Goal: Communication & Community: Answer question/provide support

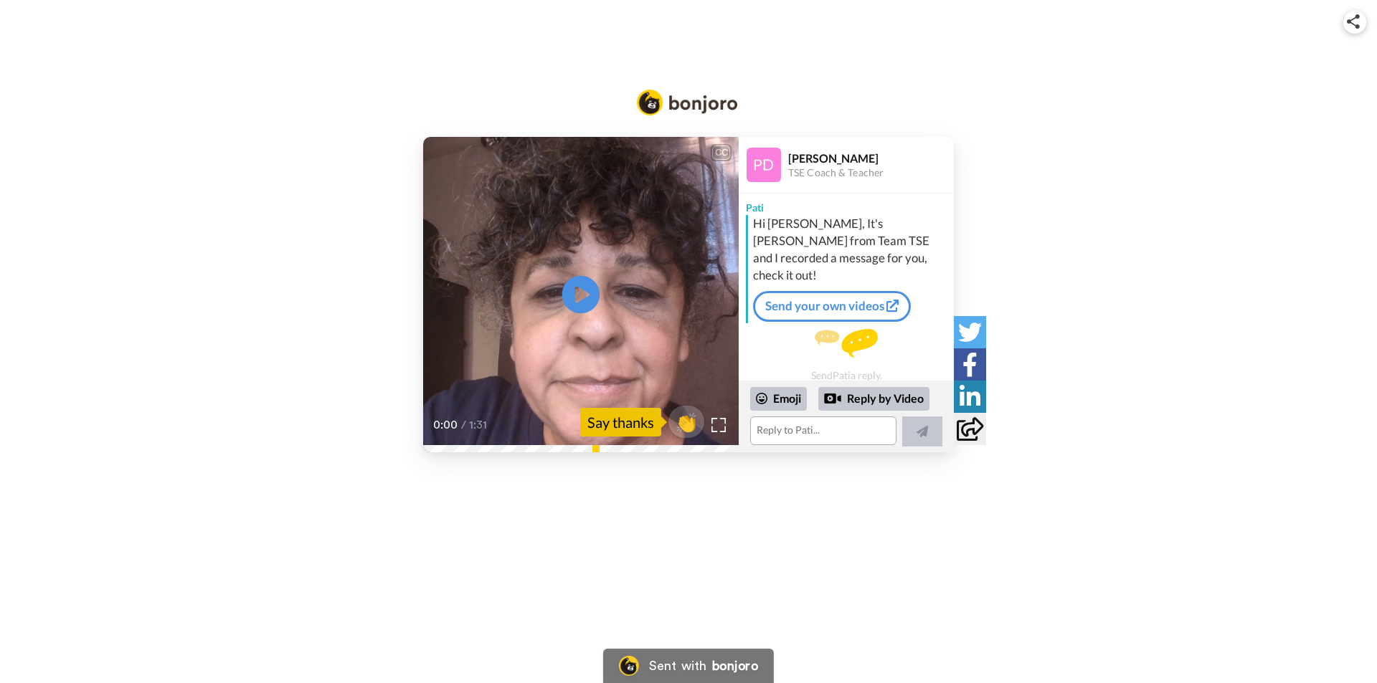
click at [577, 295] on icon "Play/Pause" at bounding box center [581, 295] width 38 height 68
click at [785, 432] on textarea at bounding box center [823, 431] width 146 height 29
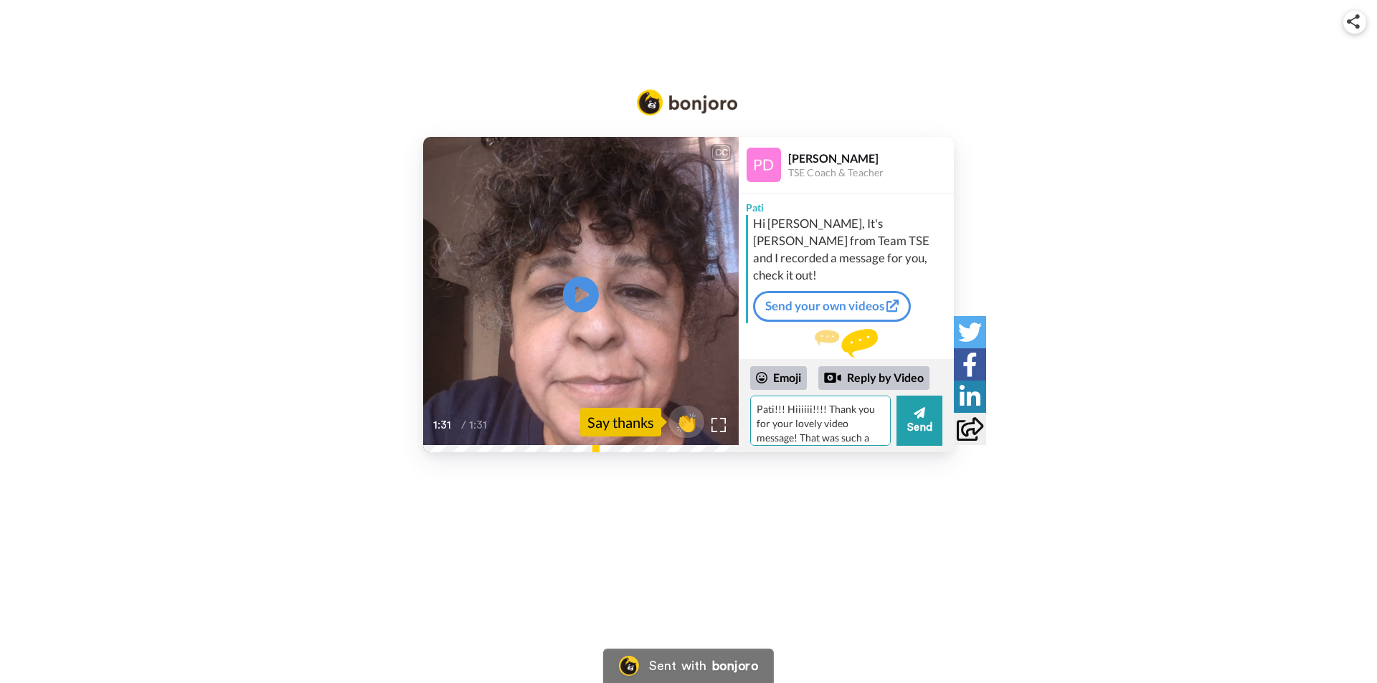
scroll to position [14, 0]
click at [797, 375] on div "Emoji" at bounding box center [778, 377] width 57 height 23
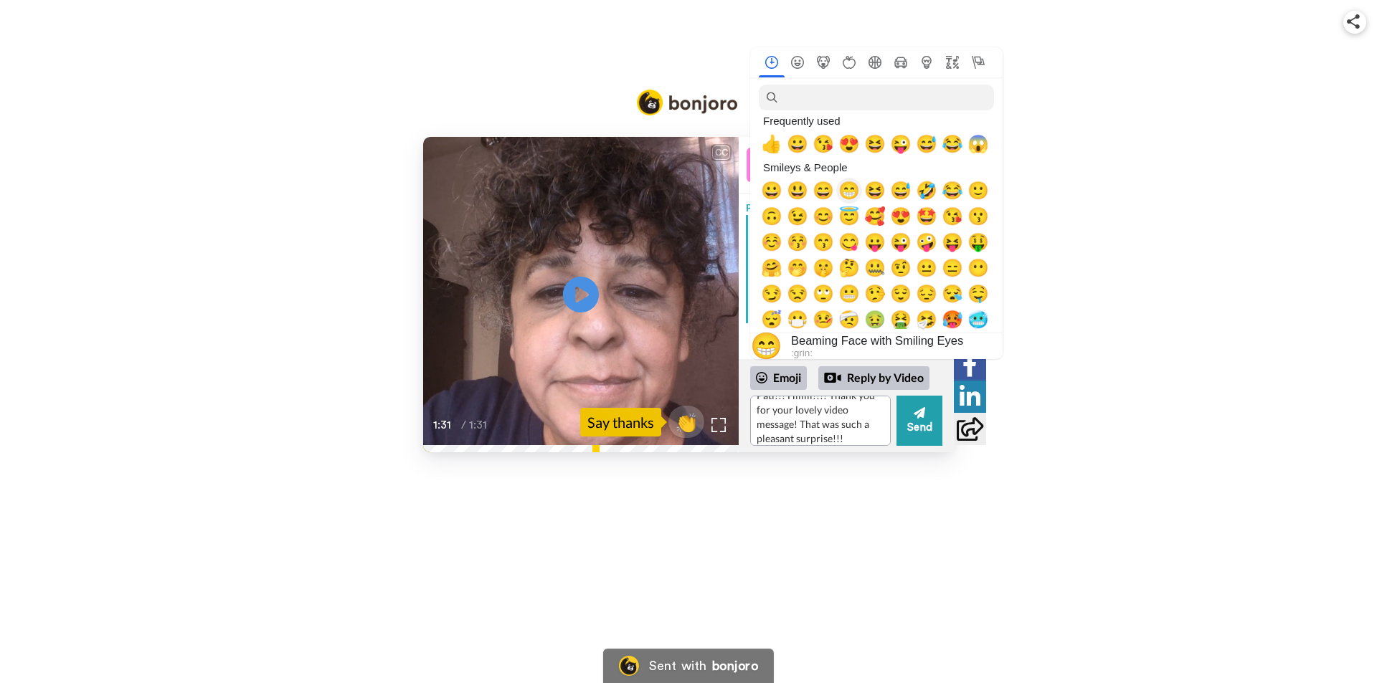
click at [857, 194] on span "😁" at bounding box center [849, 191] width 22 height 20
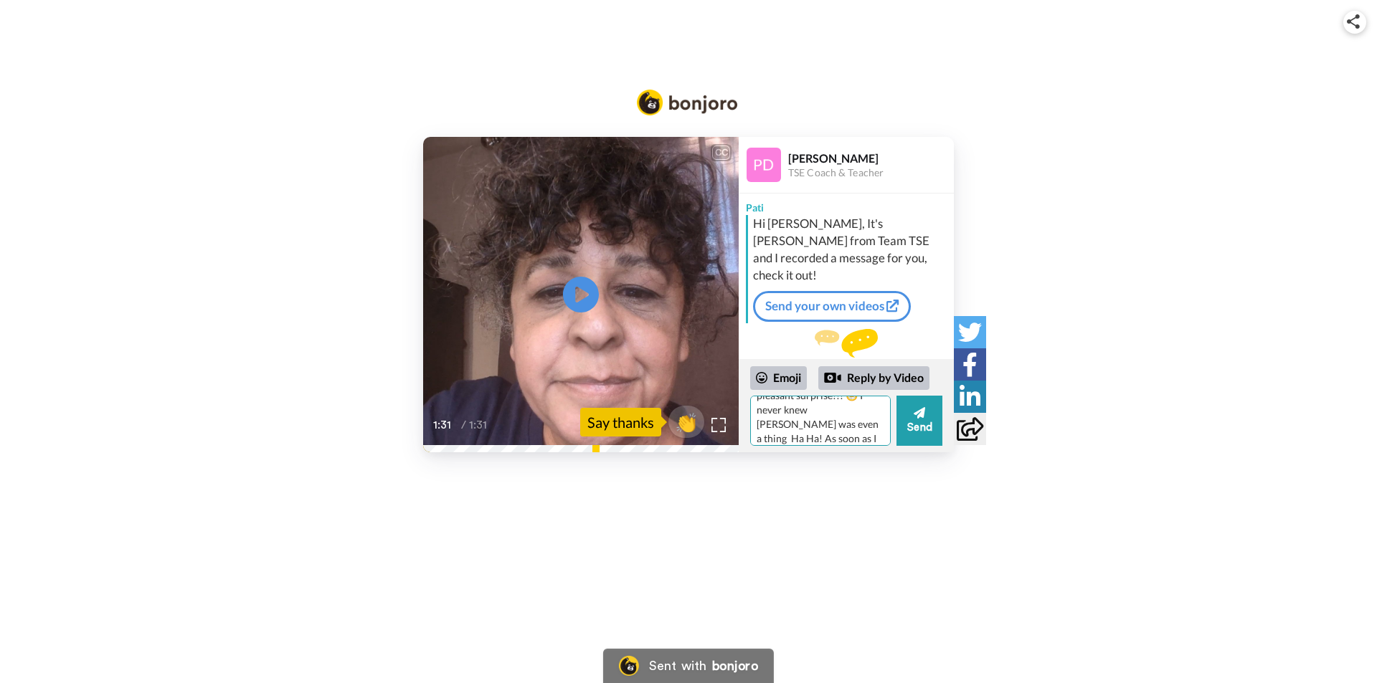
scroll to position [71, 0]
type textarea "Pati!!! Hiiiiii!!!! Thank you for your lovely video message! That was such a pl…"
click at [924, 422] on button "Send" at bounding box center [919, 421] width 46 height 50
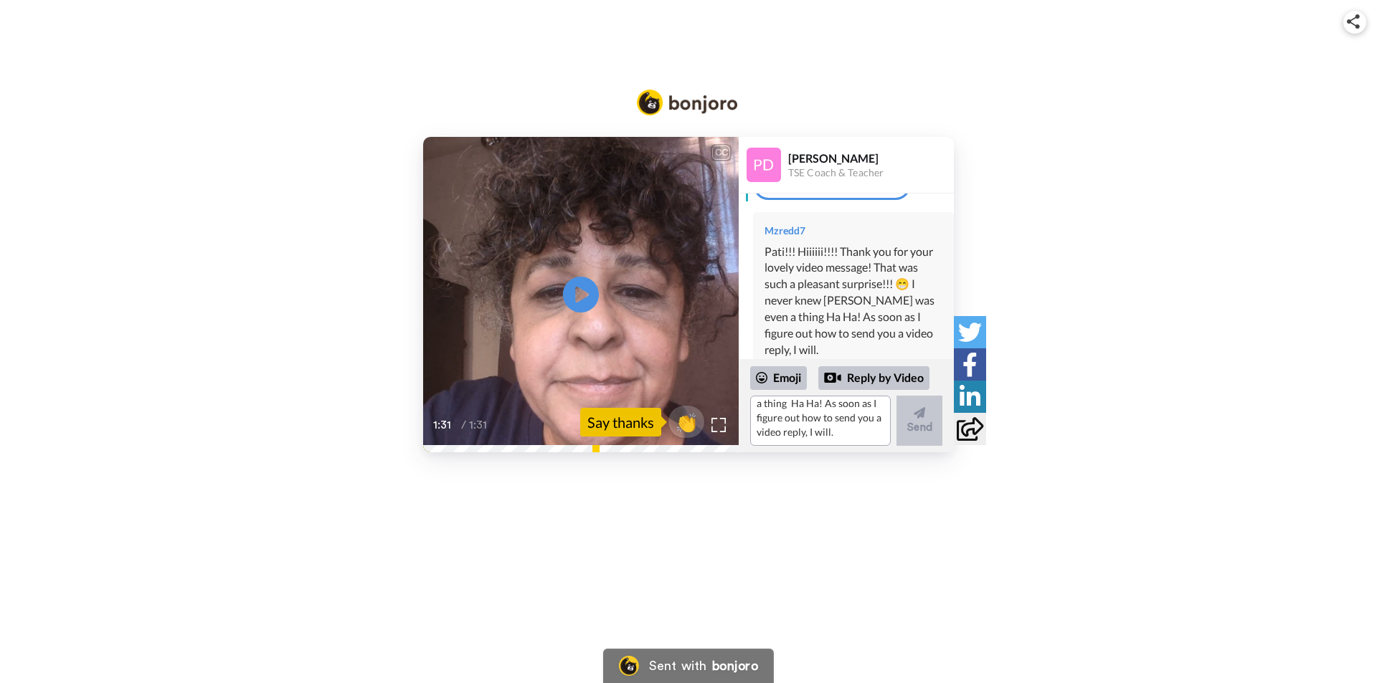
scroll to position [0, 0]
click at [834, 407] on textarea "Pati!!! Hiiiiii!!!! Thank you for your lovely video message! That was such a pl…" at bounding box center [820, 421] width 141 height 50
type textarea "I"
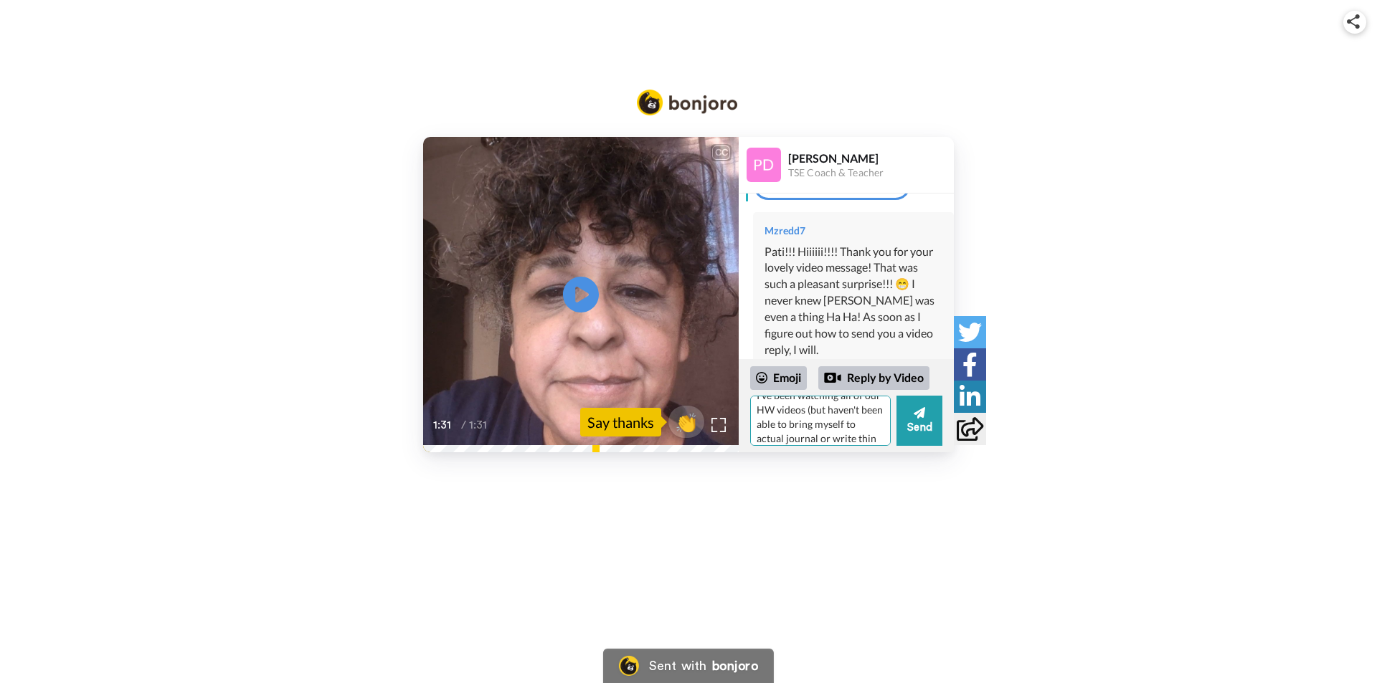
click at [784, 440] on textarea "I have been feeling SUPER anxious these last few days; I've been watching all o…" at bounding box center [820, 421] width 141 height 50
click at [863, 440] on textarea "I have been feeling SUPER anxious these last few days; I've been watching all o…" at bounding box center [820, 421] width 141 height 50
click at [788, 440] on textarea "I have been feeling SUPER anxious these last few days; I've been watching all o…" at bounding box center [820, 421] width 141 height 50
type textarea "I have been feeling SUPER anxious these last few days; I've been watching all o…"
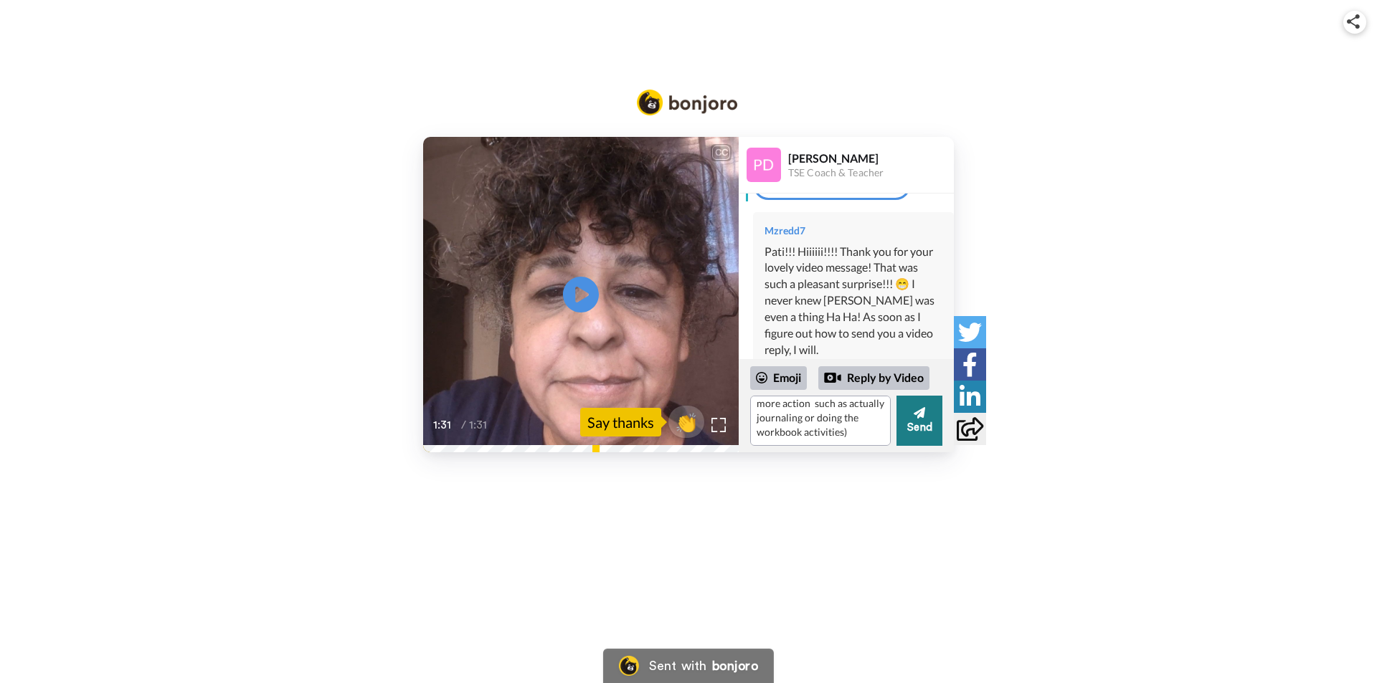
click at [917, 424] on button "Send" at bounding box center [919, 421] width 46 height 50
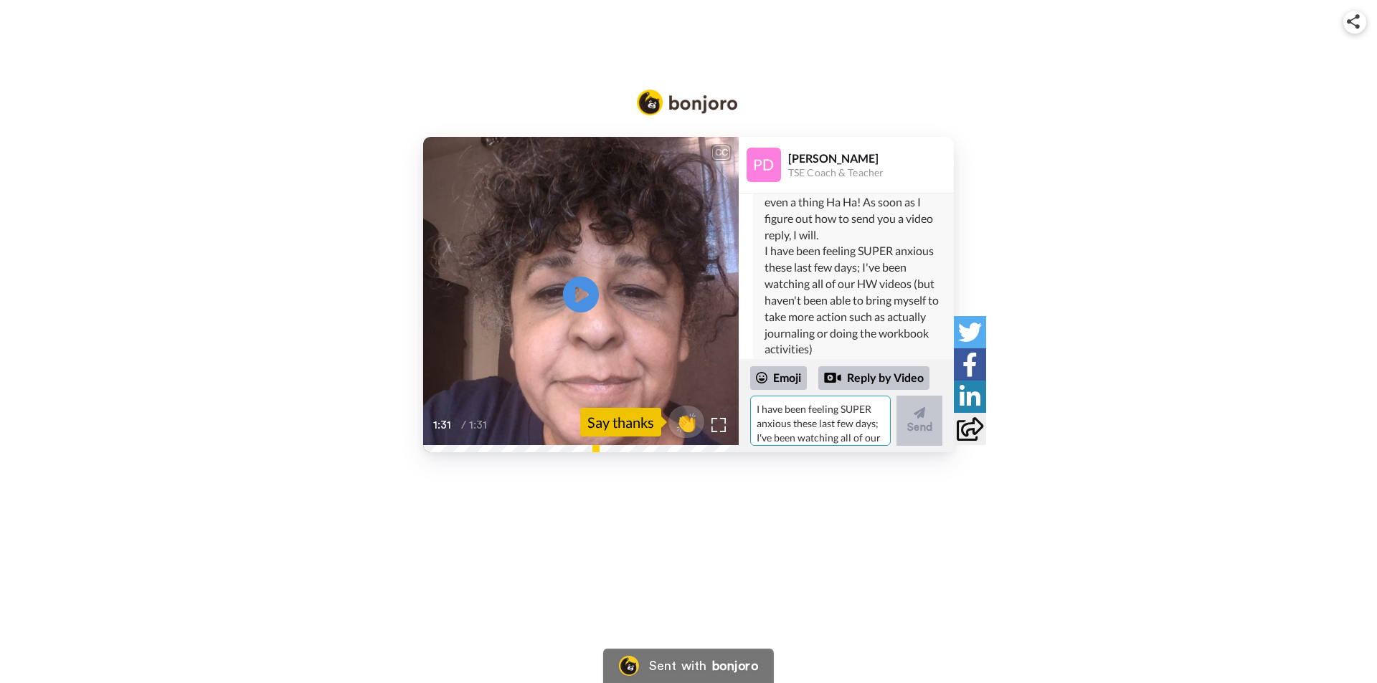
click at [846, 422] on textarea "I have been feeling SUPER anxious these last few days; I've been watching all o…" at bounding box center [820, 421] width 141 height 50
click at [756, 440] on textarea "I can't attend most of the Lives...so my replays start to get piled up! BTW- I'…" at bounding box center [820, 421] width 141 height 50
click at [797, 435] on textarea "I can't attend most of the Lives...so my replays start to get piled up! BTW- I'…" at bounding box center [820, 421] width 141 height 50
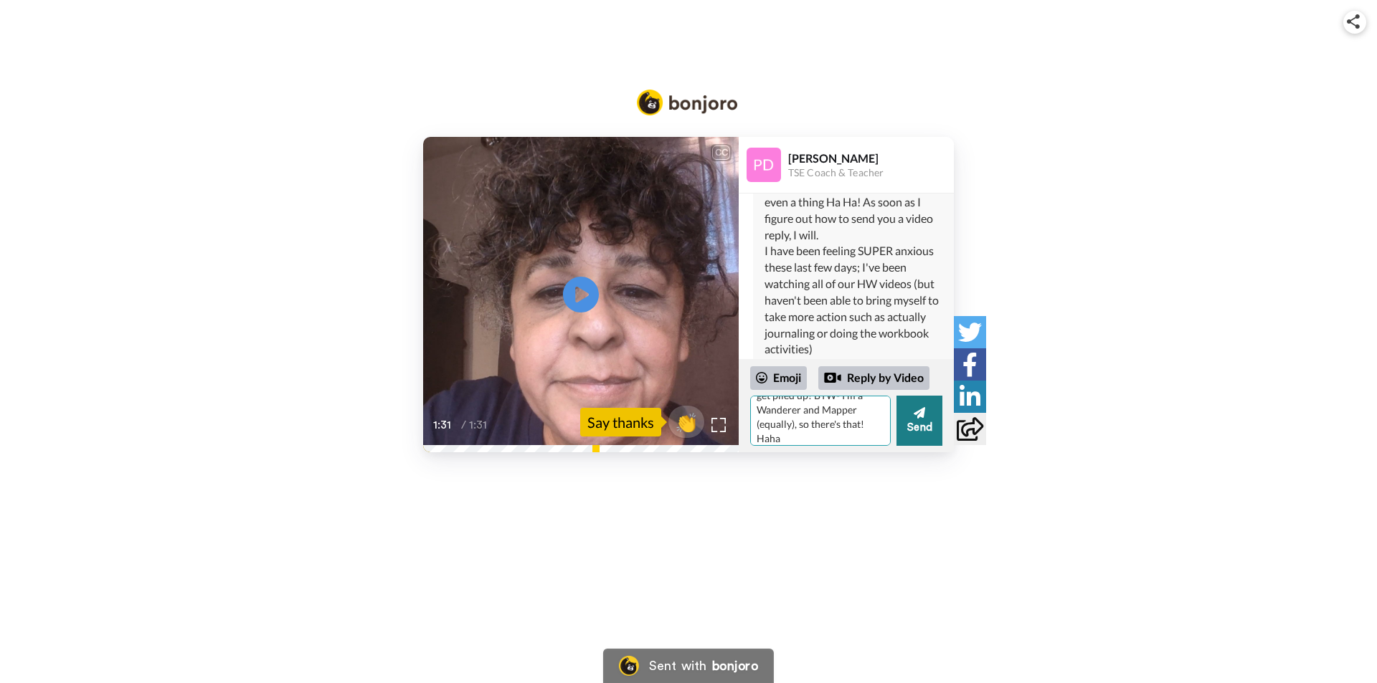
type textarea "I can't attend most of the Lives...so my replays start to get piled up! BTW- I'…"
click at [911, 431] on button "Send" at bounding box center [919, 421] width 46 height 50
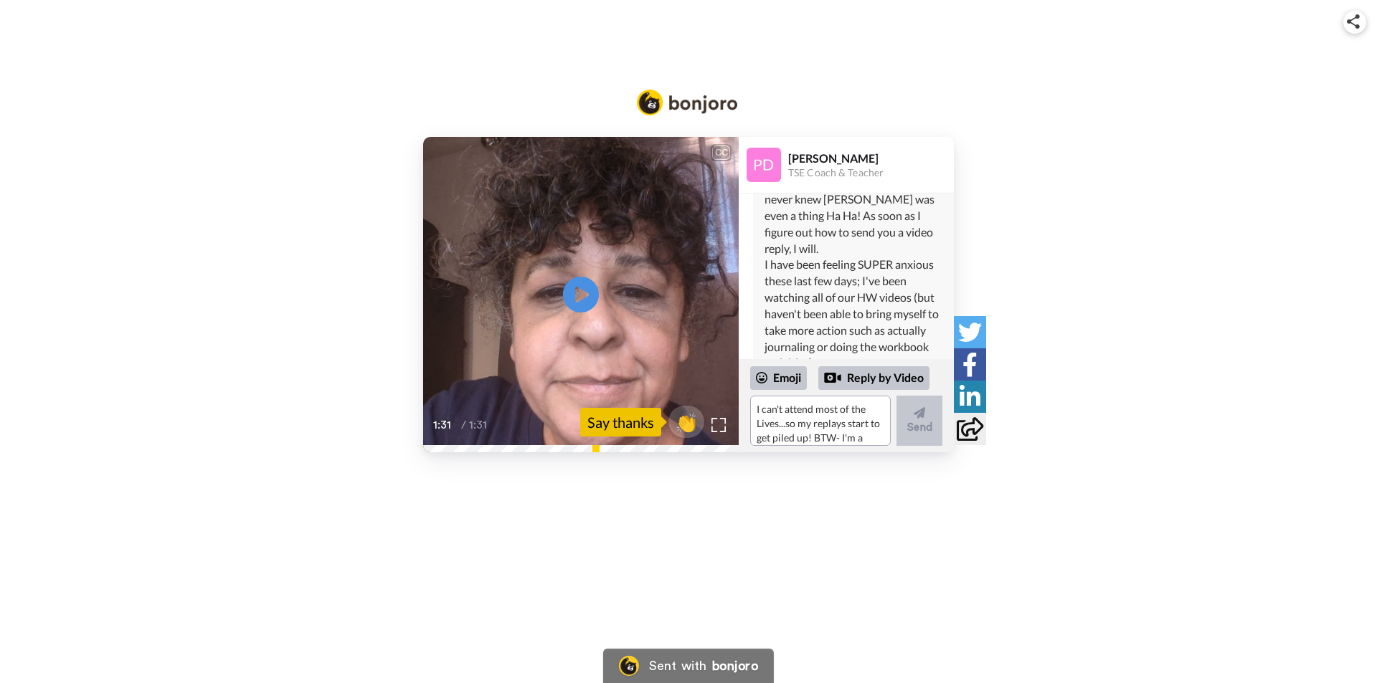
scroll to position [0, 0]
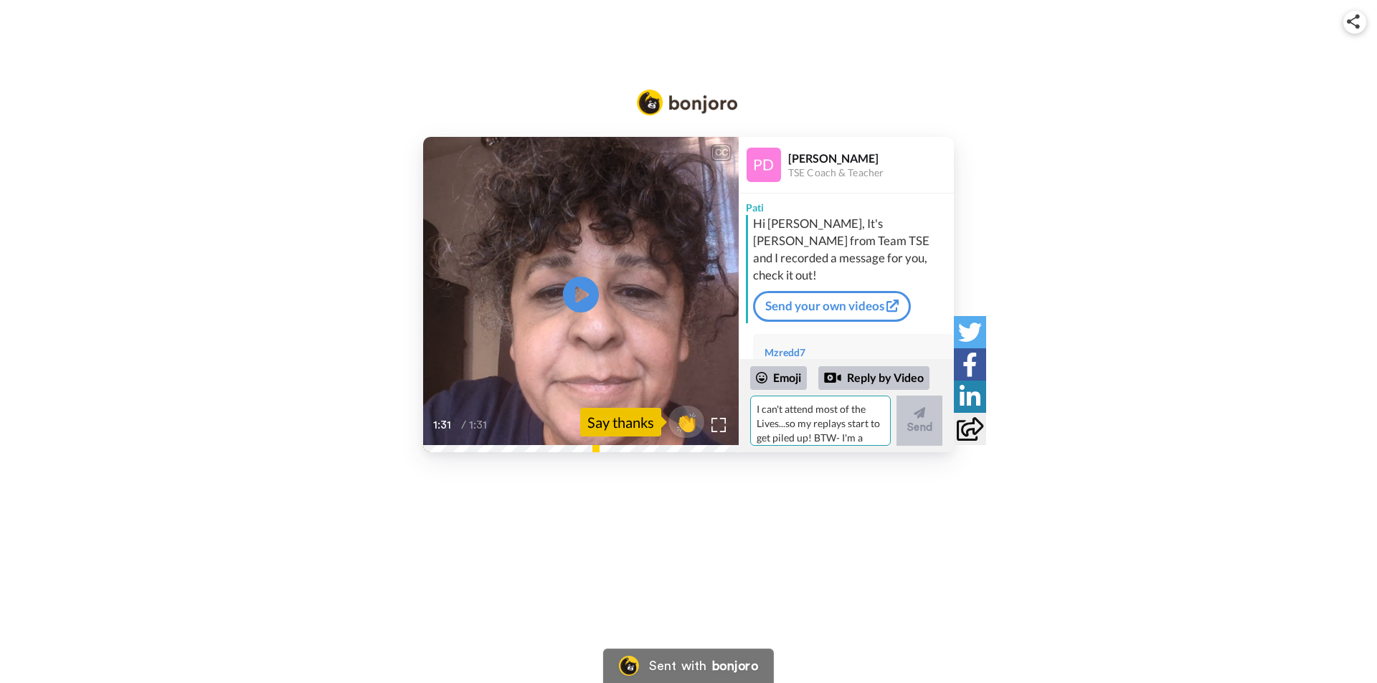
click at [846, 413] on textarea "I can't attend most of the Lives...so my replays start to get piled up! BTW- I'…" at bounding box center [820, 421] width 141 height 50
type textarea "Also, I ADORE The Witches Tarot!"
click at [784, 376] on div "Emoji" at bounding box center [778, 377] width 57 height 23
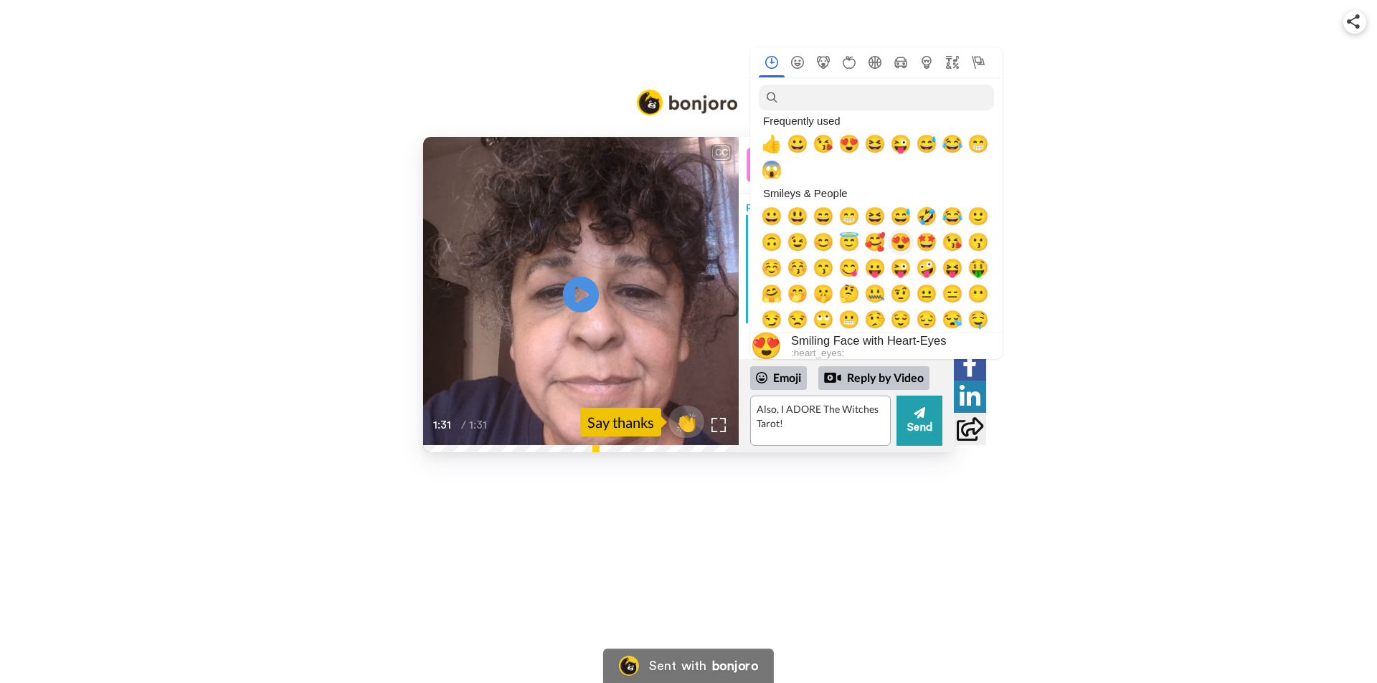
click at [904, 241] on span "😍" at bounding box center [901, 242] width 22 height 20
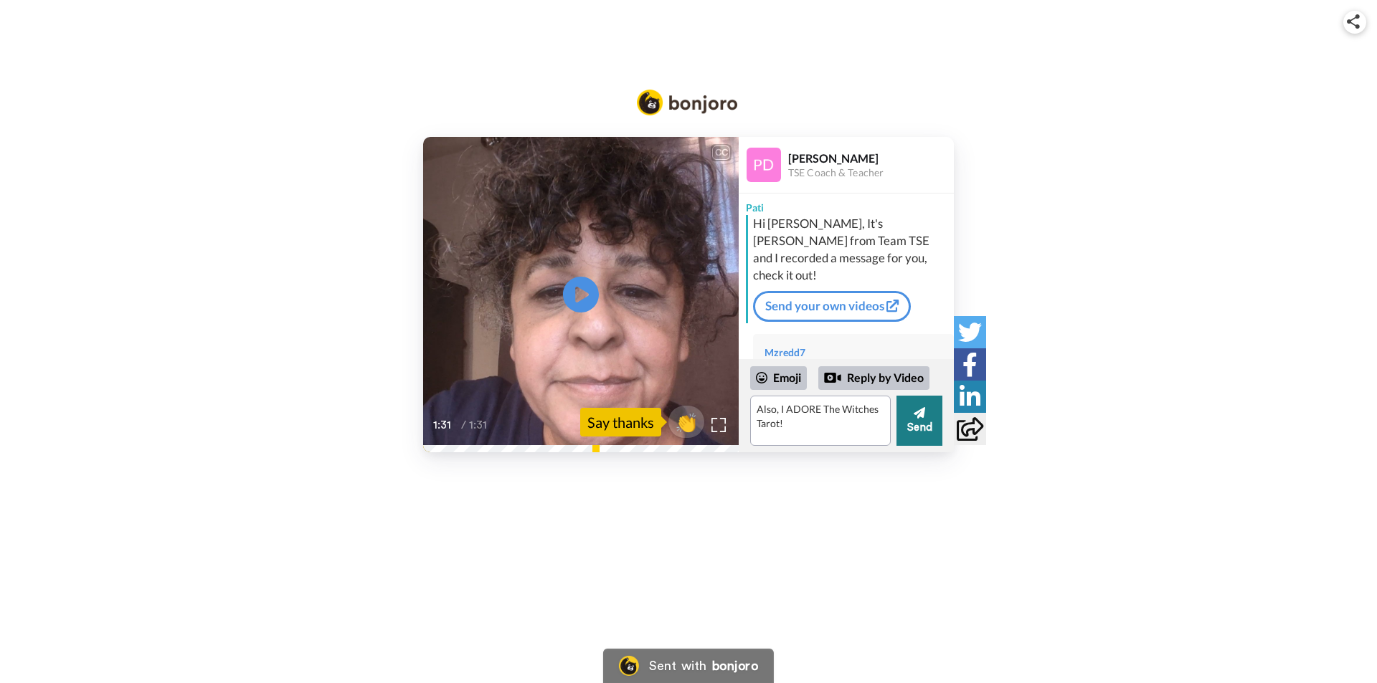
click at [922, 418] on icon at bounding box center [919, 413] width 11 height 14
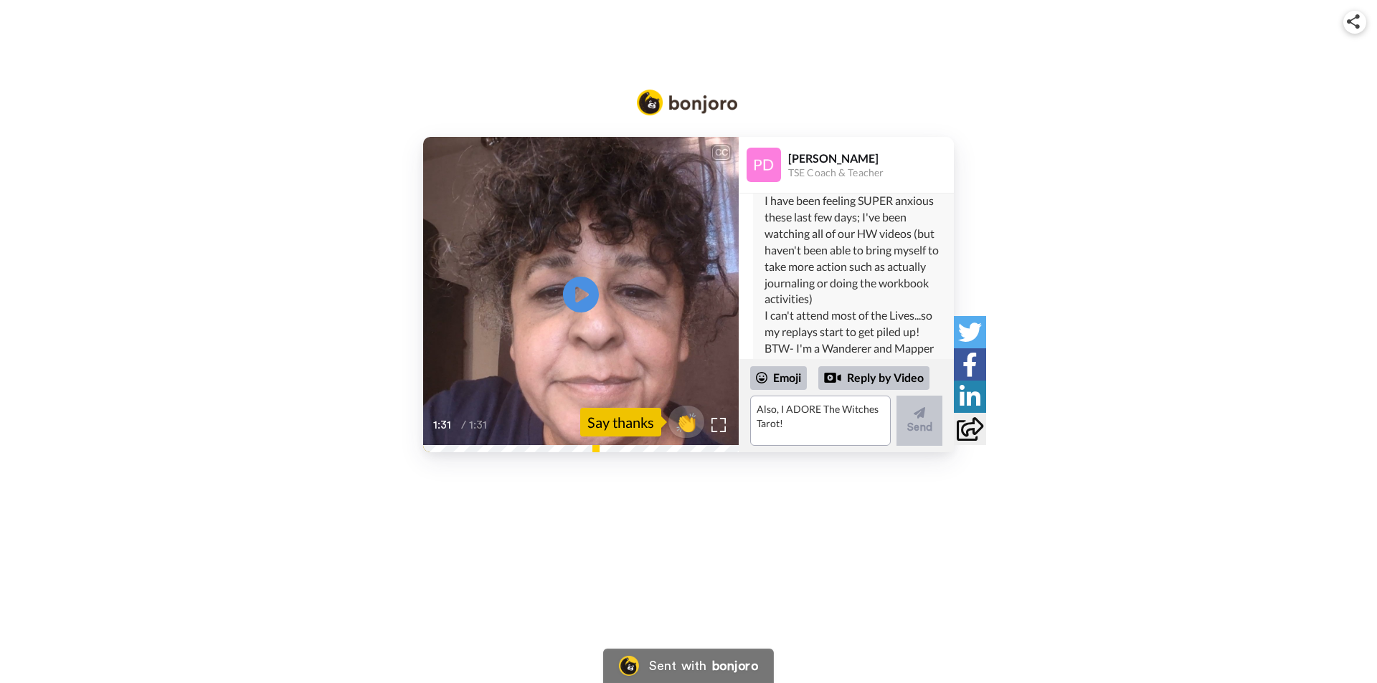
scroll to position [351, 0]
